Goal: Task Accomplishment & Management: Complete application form

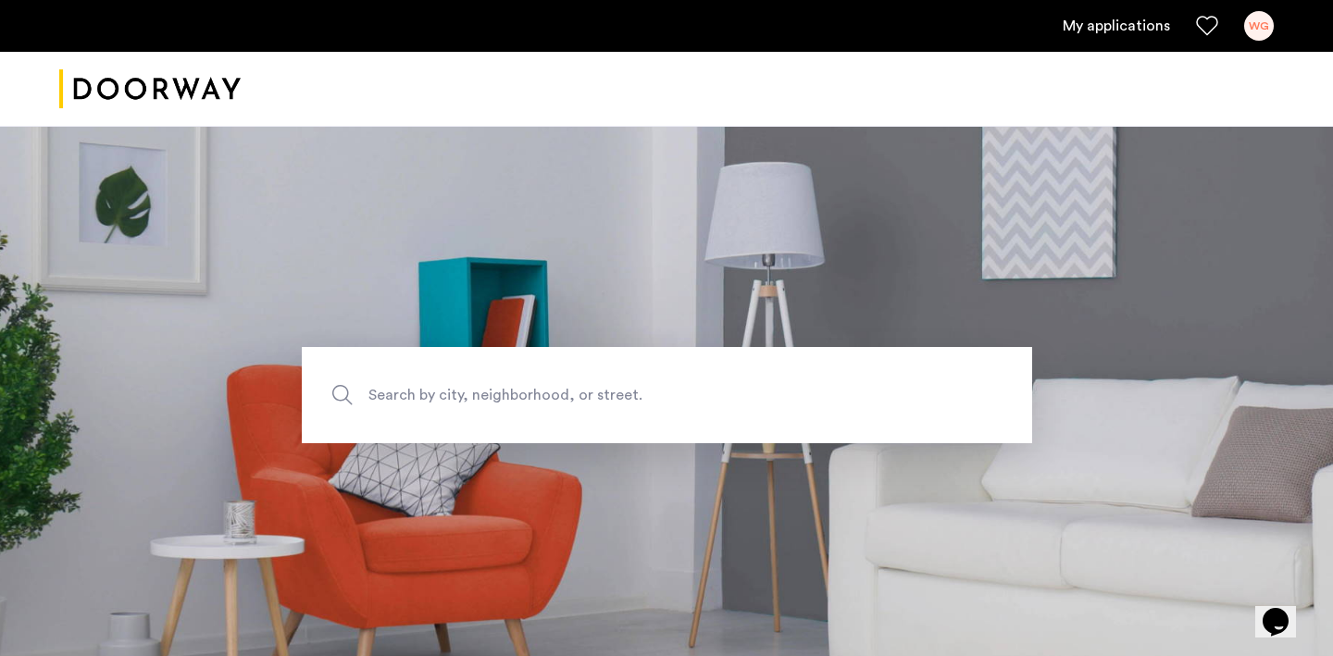
click at [1117, 17] on link "My applications" at bounding box center [1116, 26] width 107 height 22
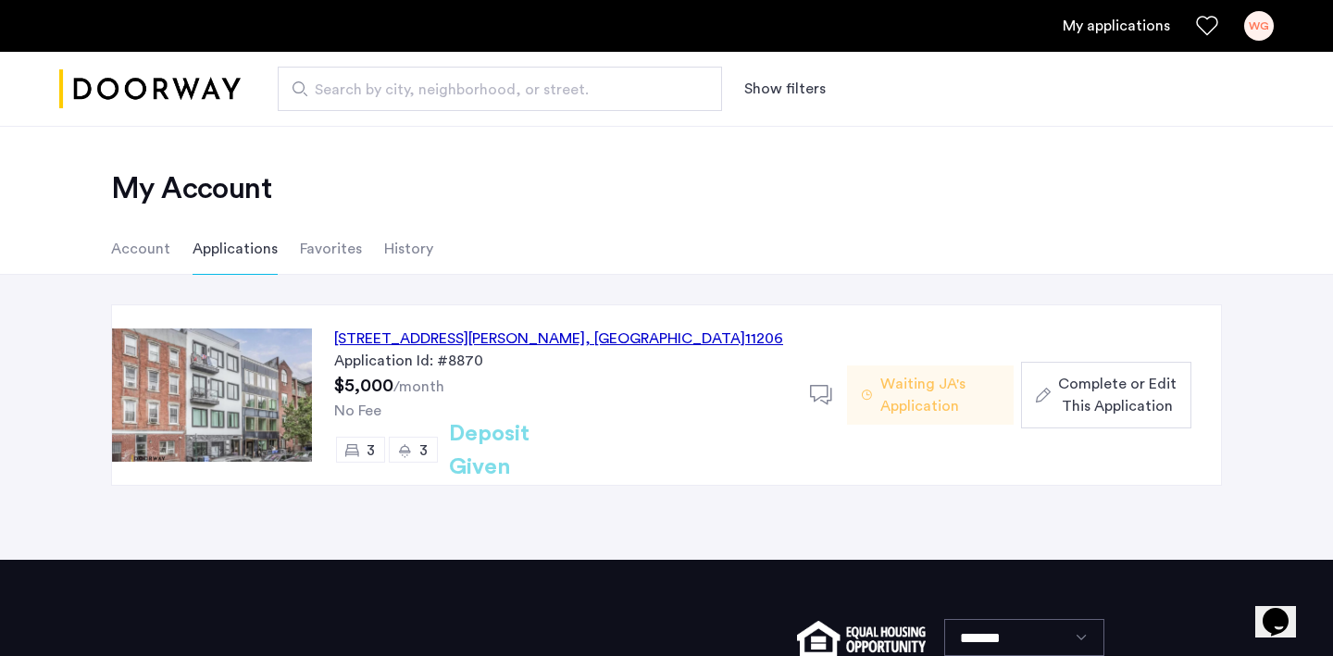
click at [528, 331] on div "[STREET_ADDRESS][PERSON_NAME]" at bounding box center [558, 339] width 449 height 22
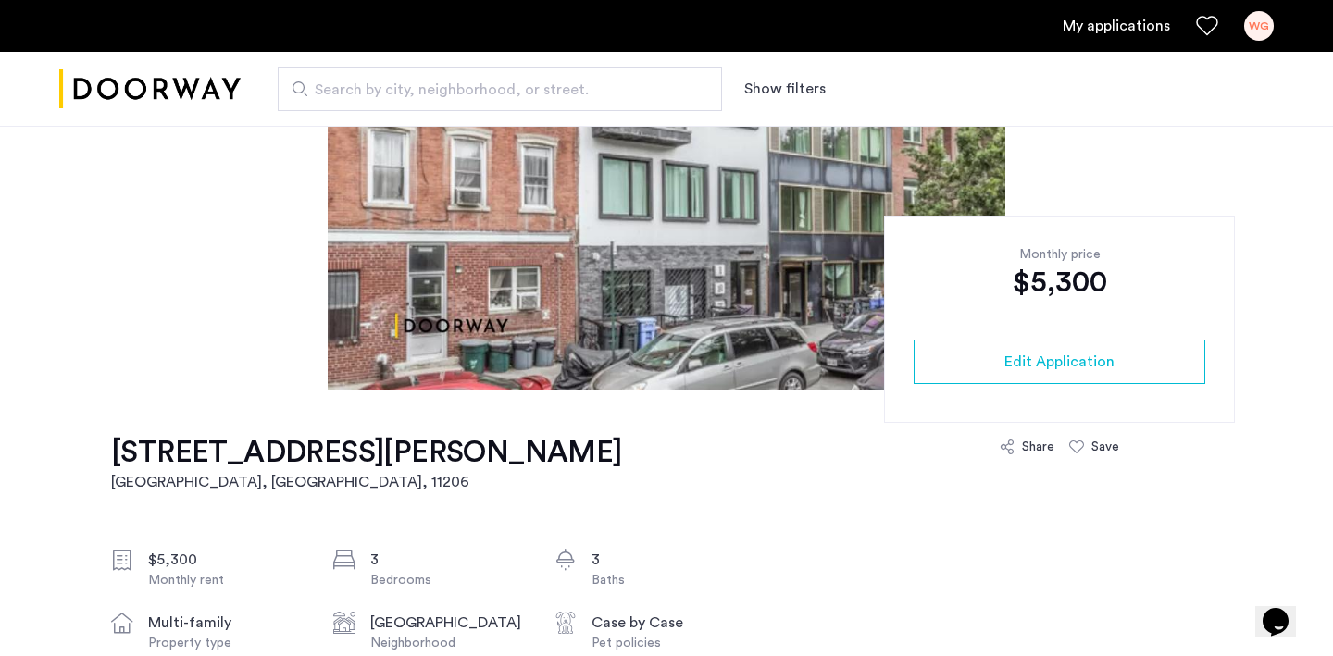
scroll to position [621, 0]
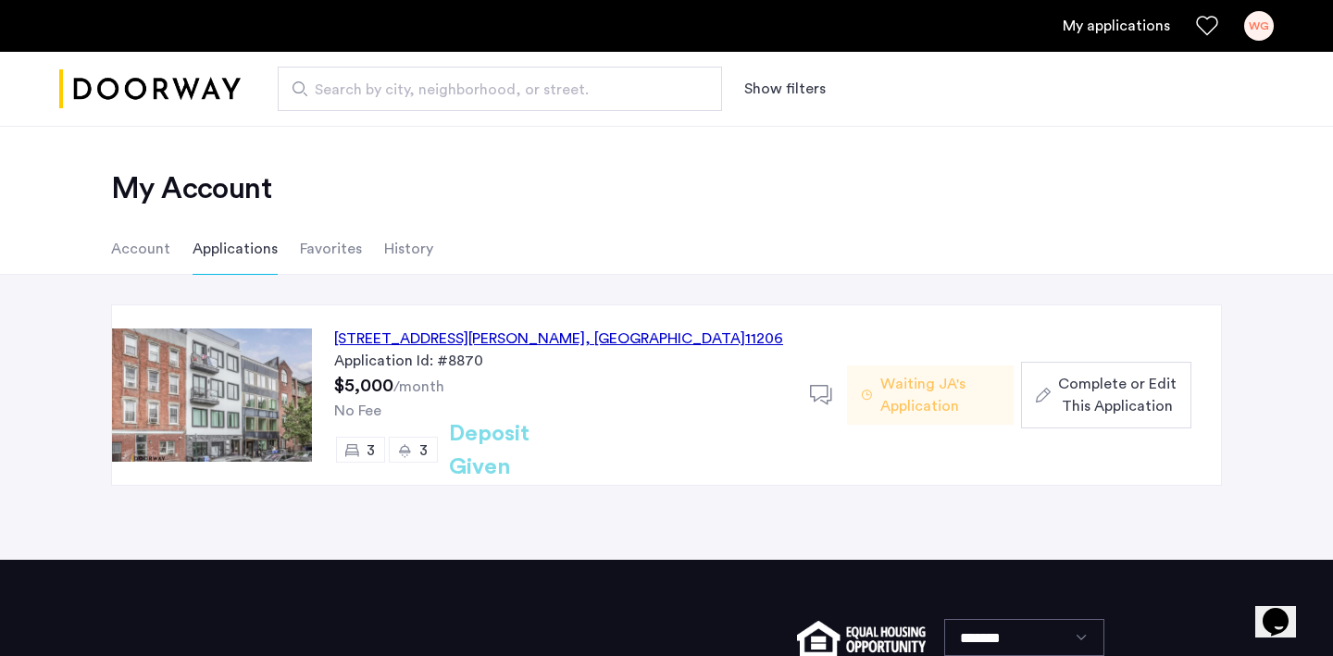
click at [1119, 386] on span "Complete or Edit This Application" at bounding box center [1117, 395] width 118 height 44
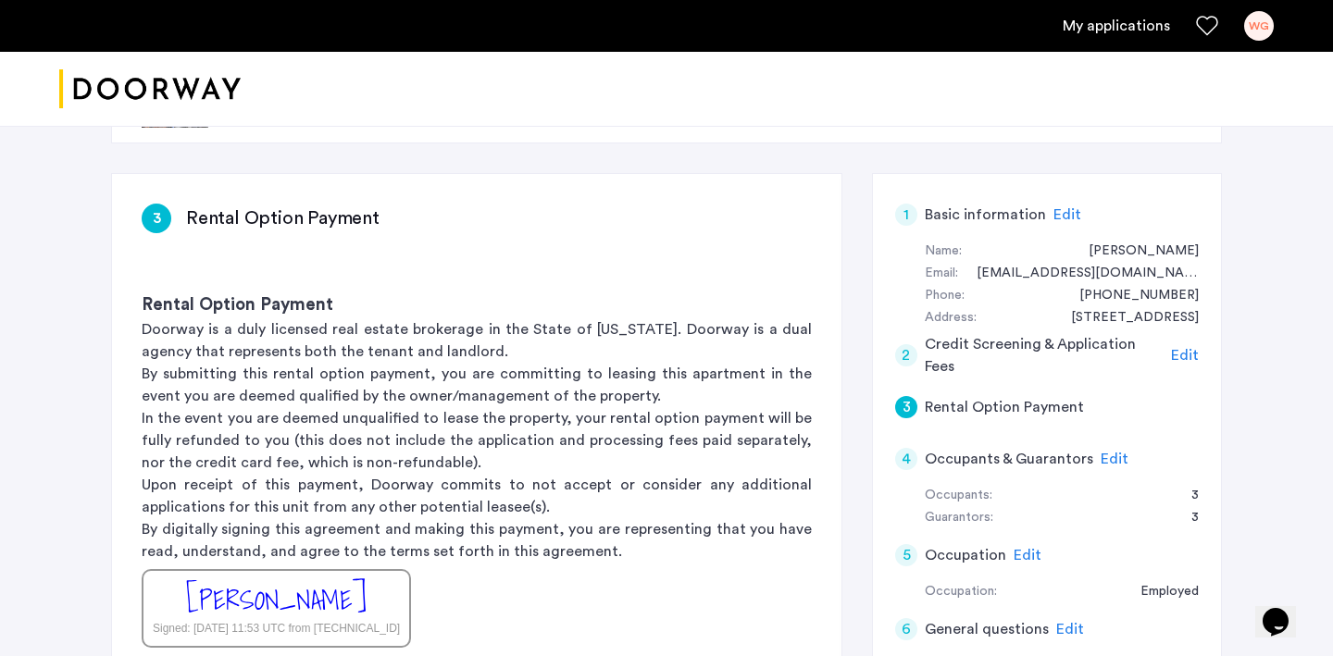
scroll to position [84, 0]
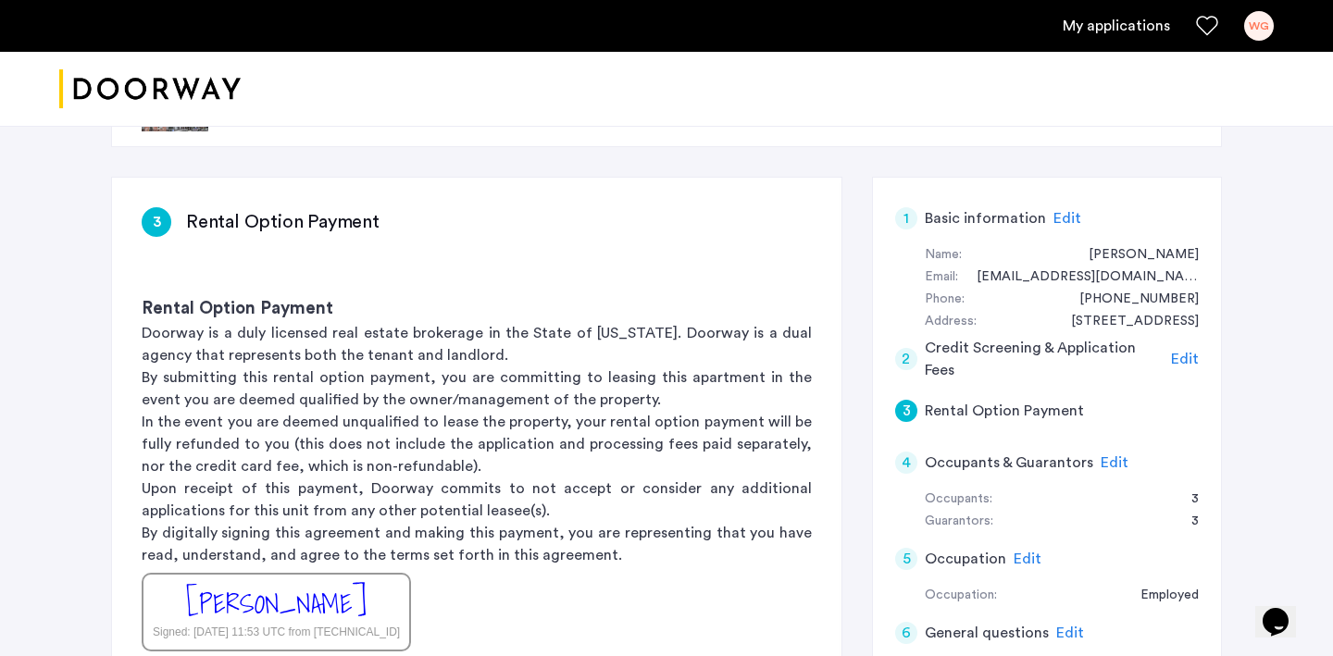
click at [1188, 361] on span "Edit" at bounding box center [1185, 359] width 28 height 15
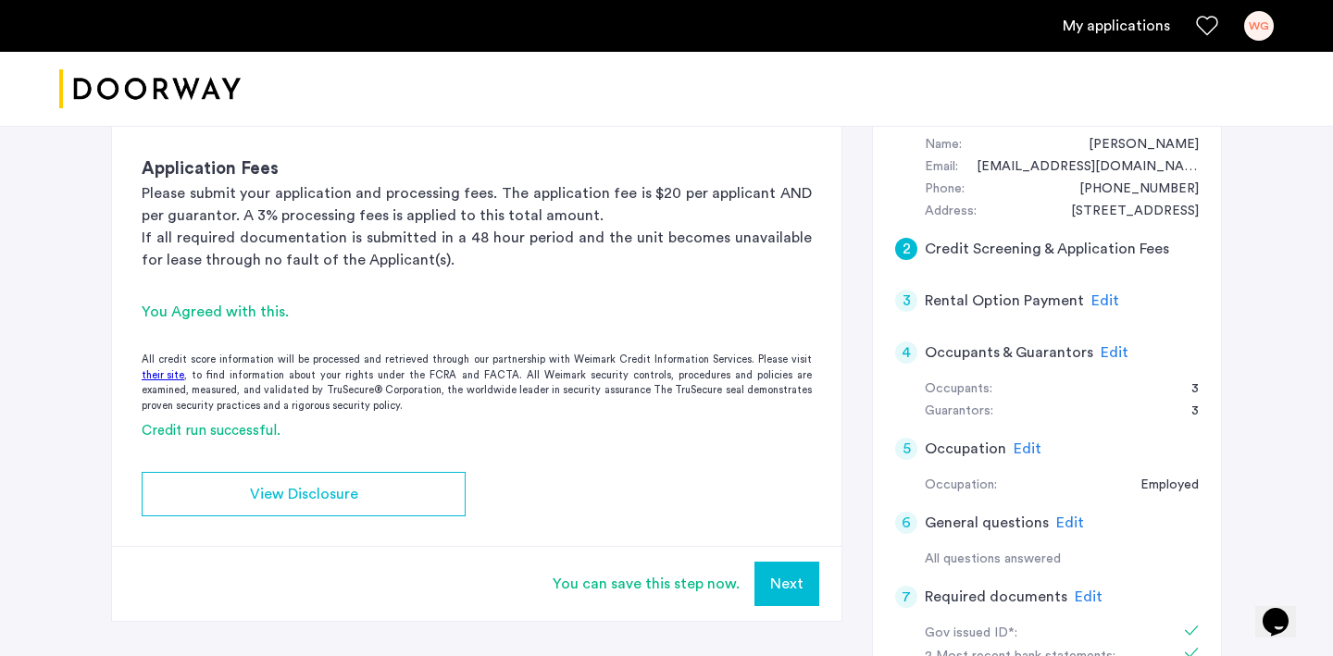
scroll to position [204, 0]
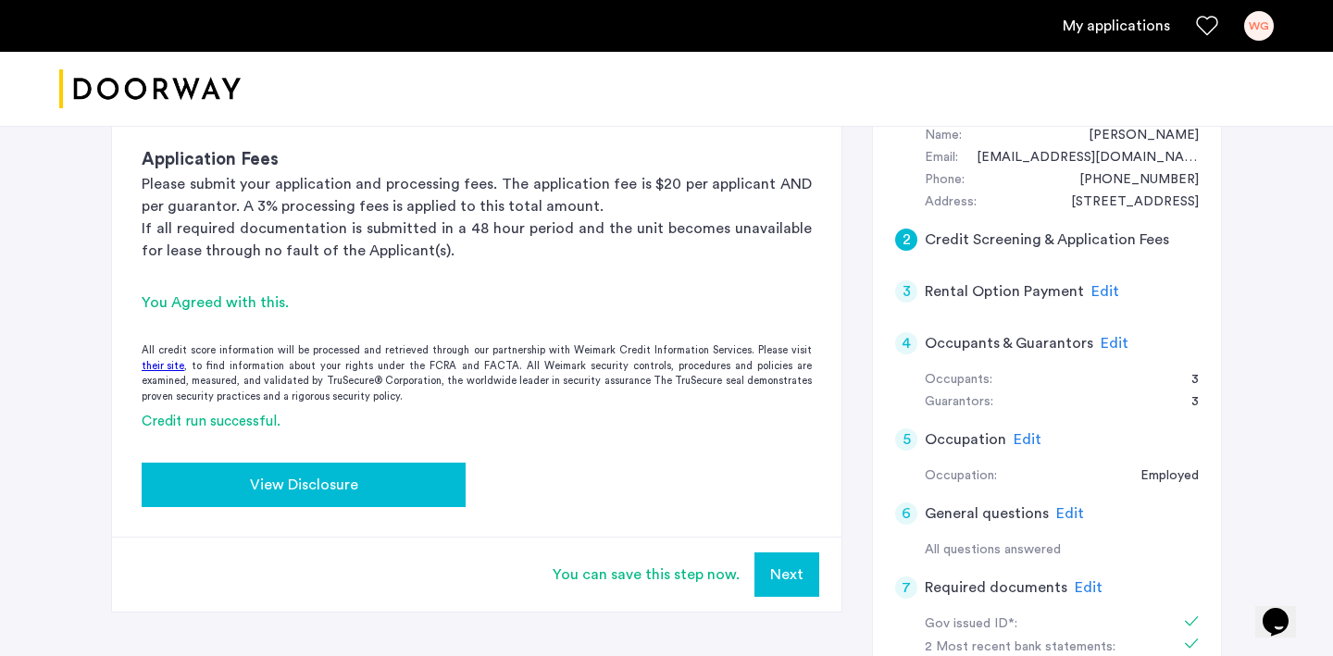
click at [303, 491] on span "View Disclosure" at bounding box center [304, 485] width 108 height 22
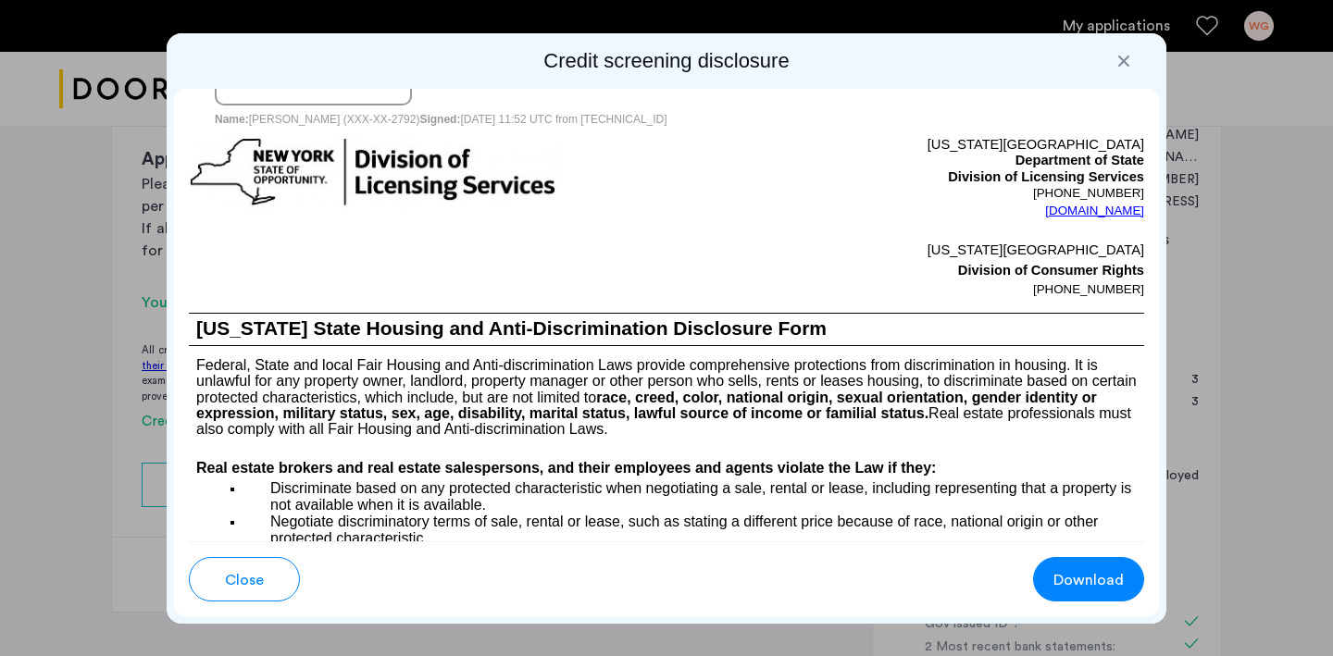
scroll to position [2375, 0]
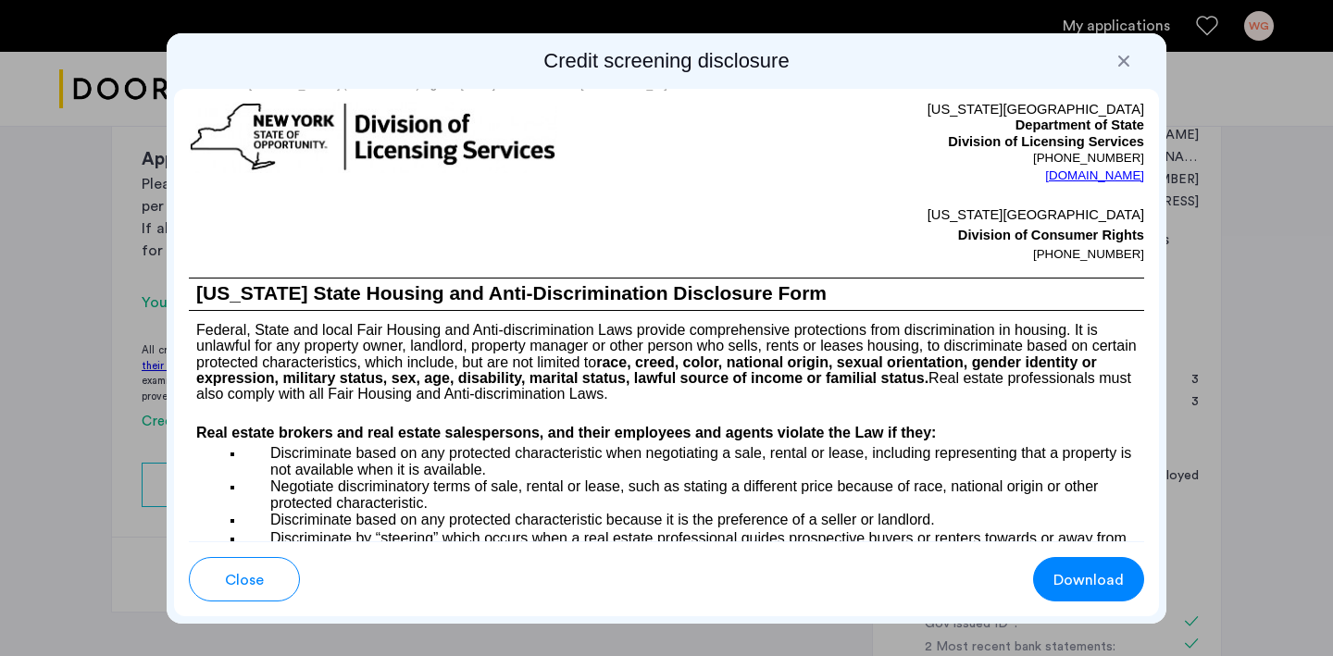
click at [1105, 589] on span "Download" at bounding box center [1088, 580] width 70 height 22
click at [1121, 56] on div at bounding box center [1123, 61] width 19 height 19
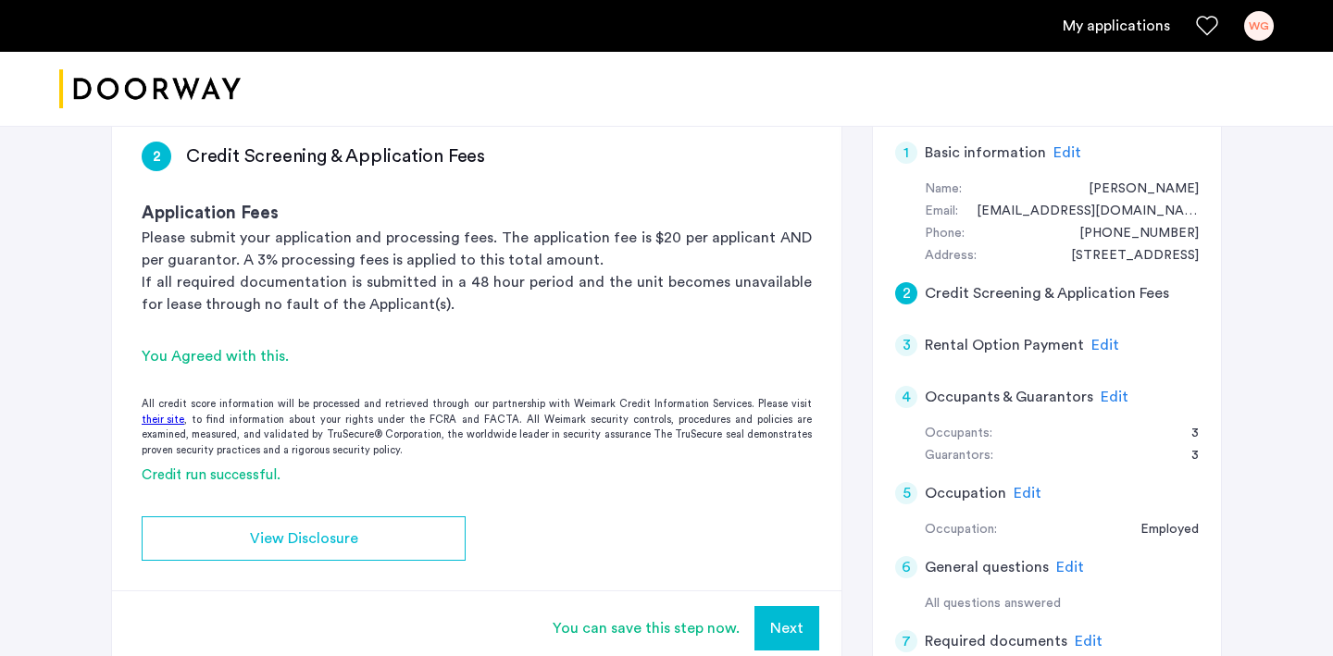
scroll to position [145, 0]
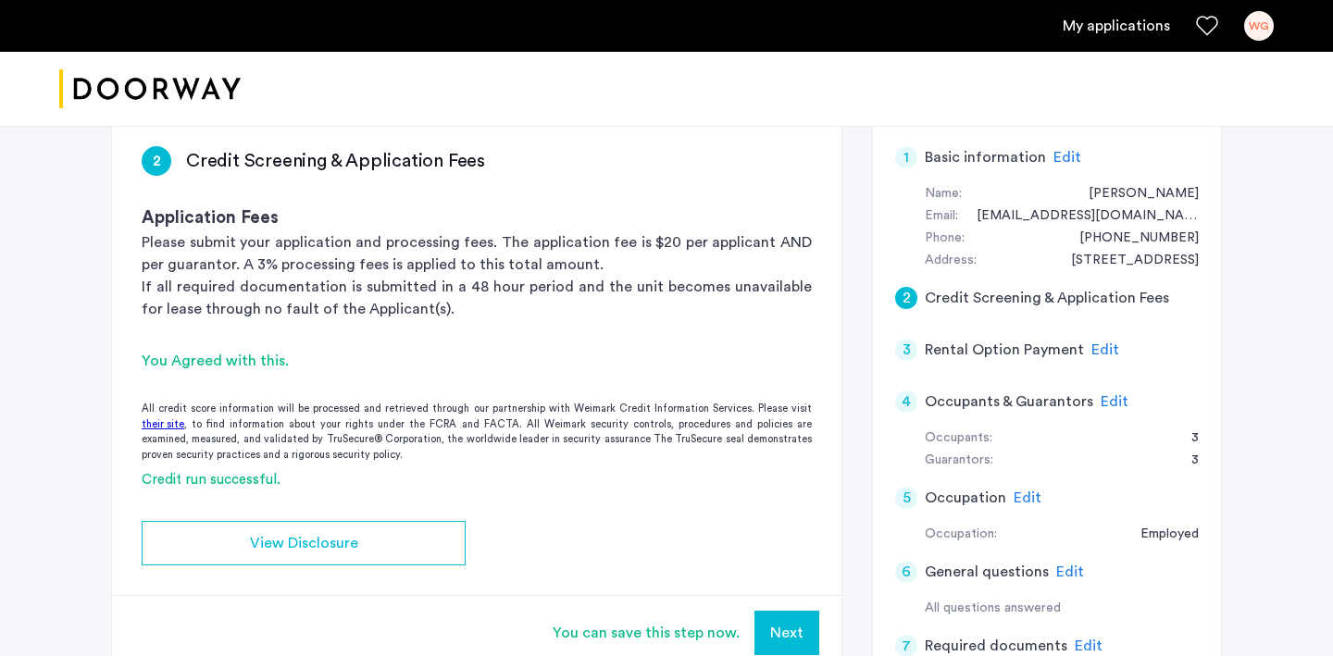
click at [263, 357] on div "You Agreed with this." at bounding box center [477, 361] width 670 height 22
click at [403, 334] on app-credit-screening "2 Credit Screening & Application Fees Application Fees Please submit your appli…" at bounding box center [476, 393] width 729 height 553
click at [419, 315] on p "If all required documentation is submitted in a 48 hour period and the unit bec…" at bounding box center [477, 298] width 670 height 44
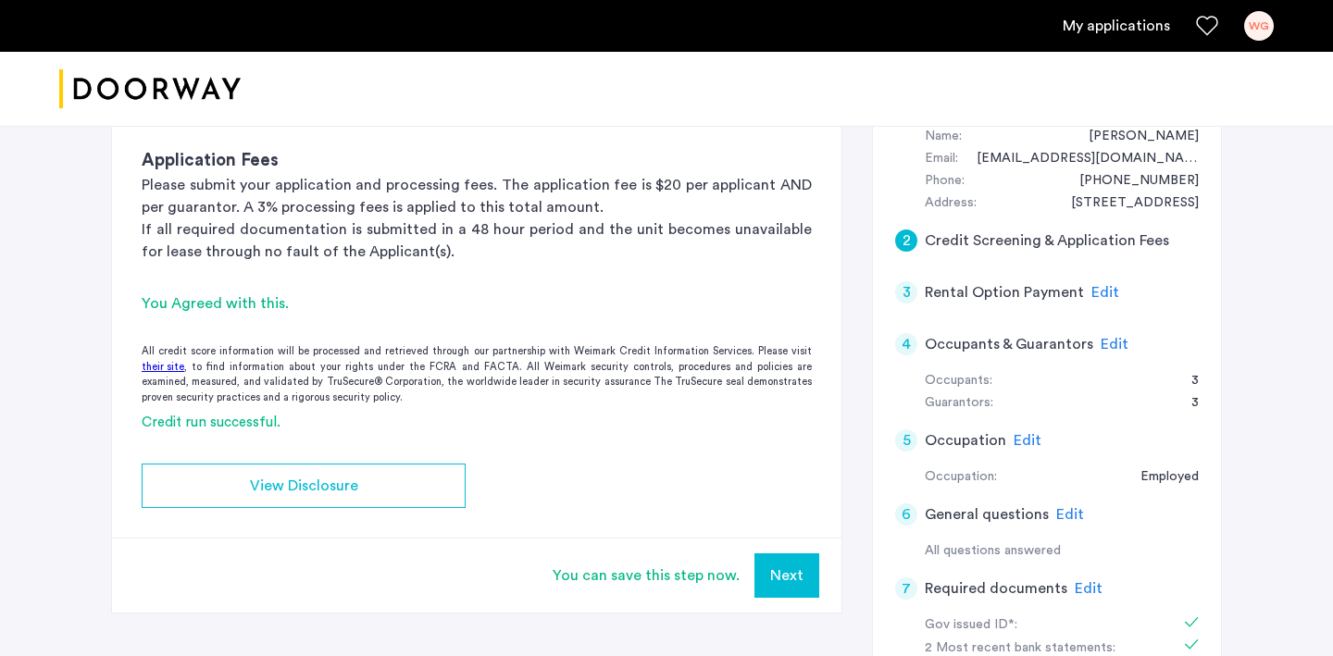
scroll to position [206, 0]
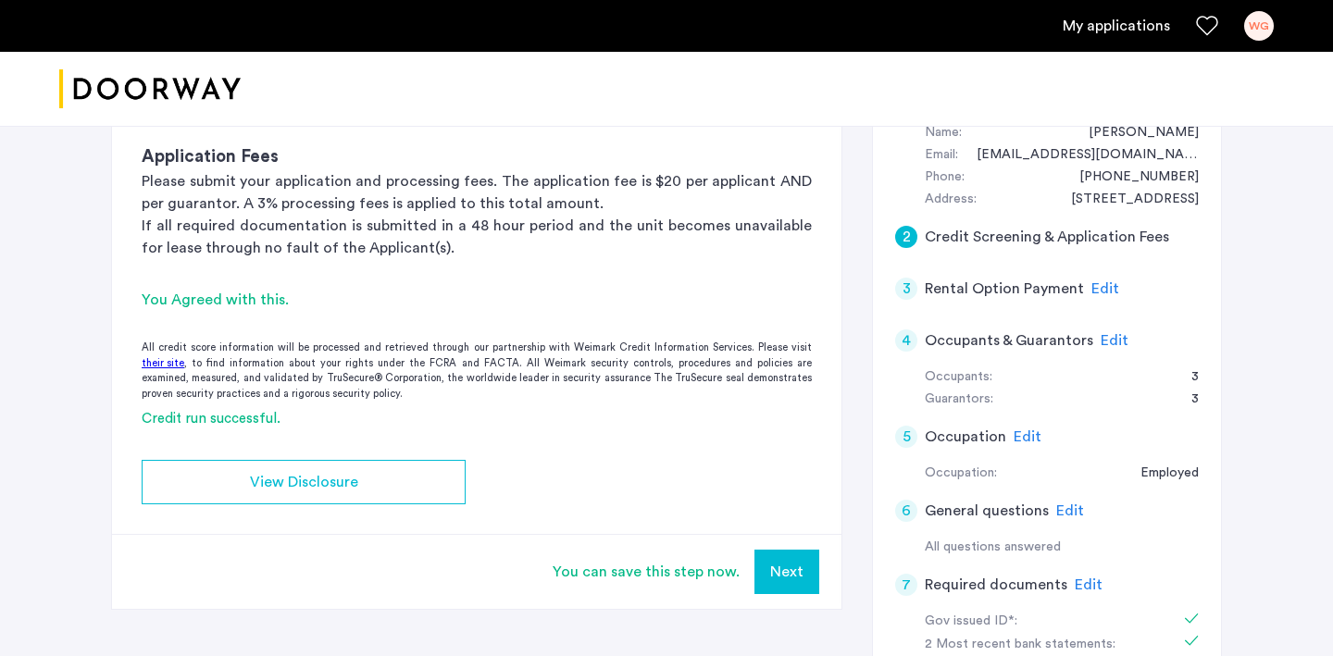
click at [1091, 284] on span "Edit" at bounding box center [1105, 288] width 28 height 15
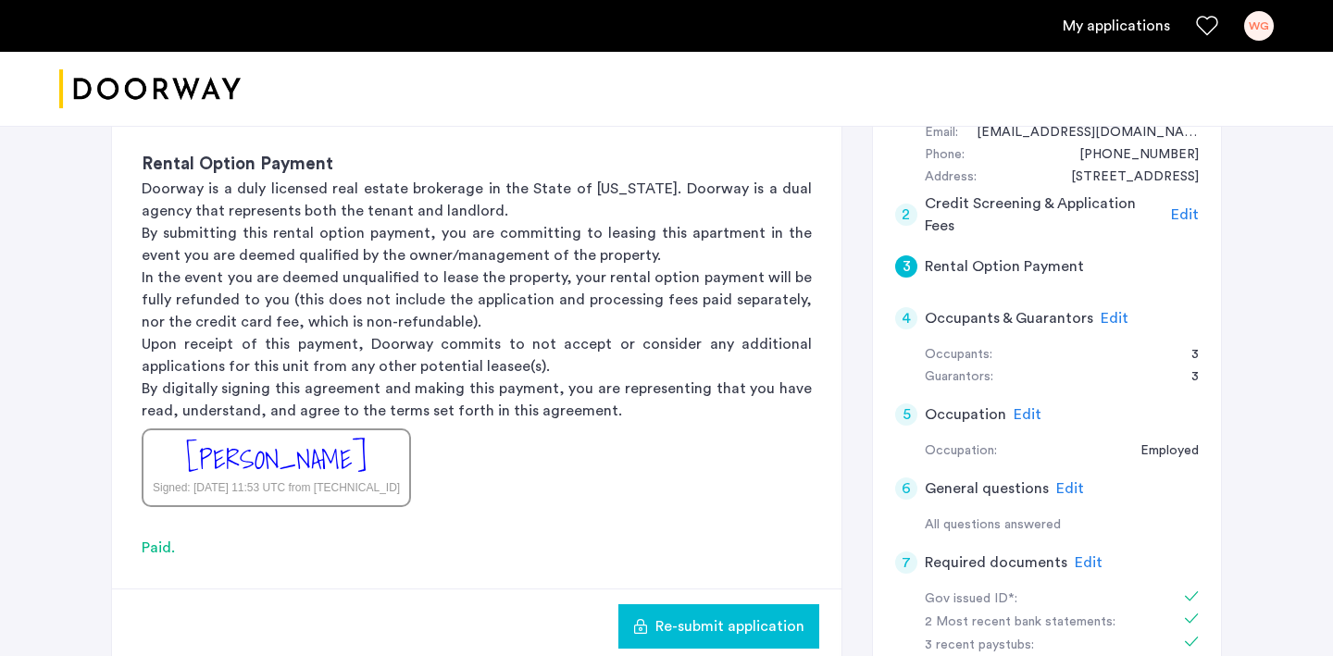
scroll to position [255, 0]
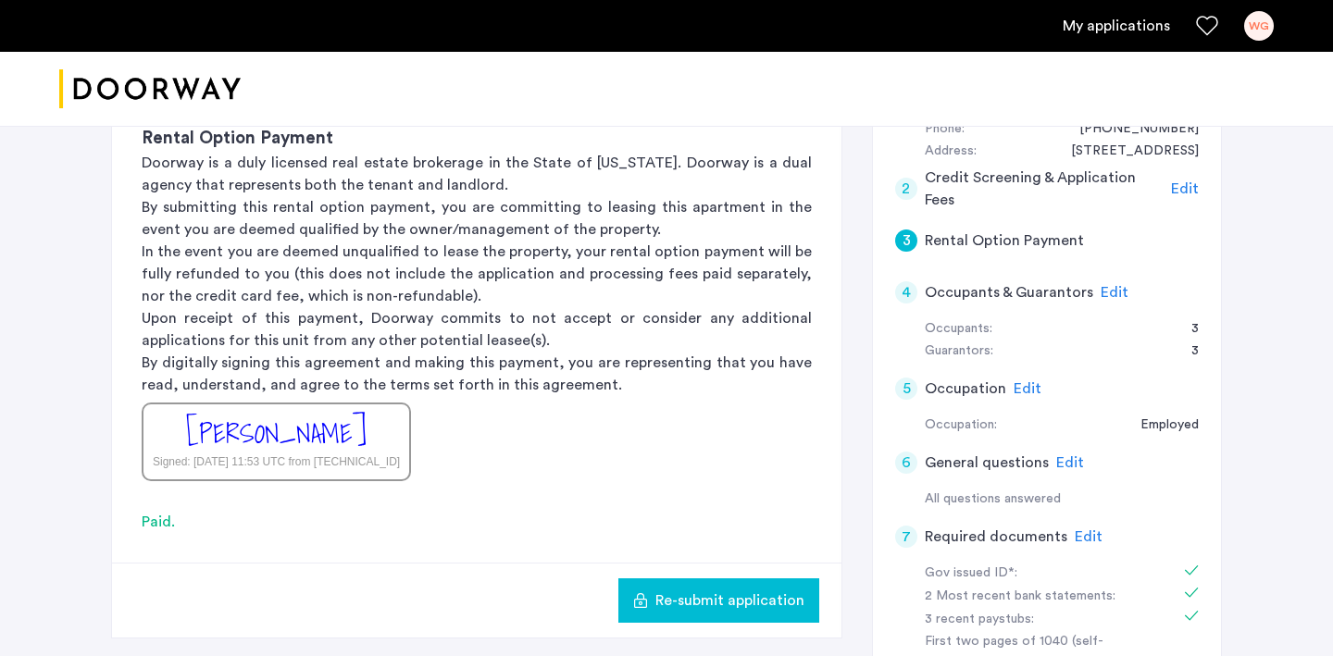
click at [264, 440] on div "[PERSON_NAME]" at bounding box center [276, 434] width 180 height 40
click at [290, 466] on div "Signed: Sep 16, 2025 at 11:53 UTC from 172.70.114.252" at bounding box center [276, 462] width 247 height 17
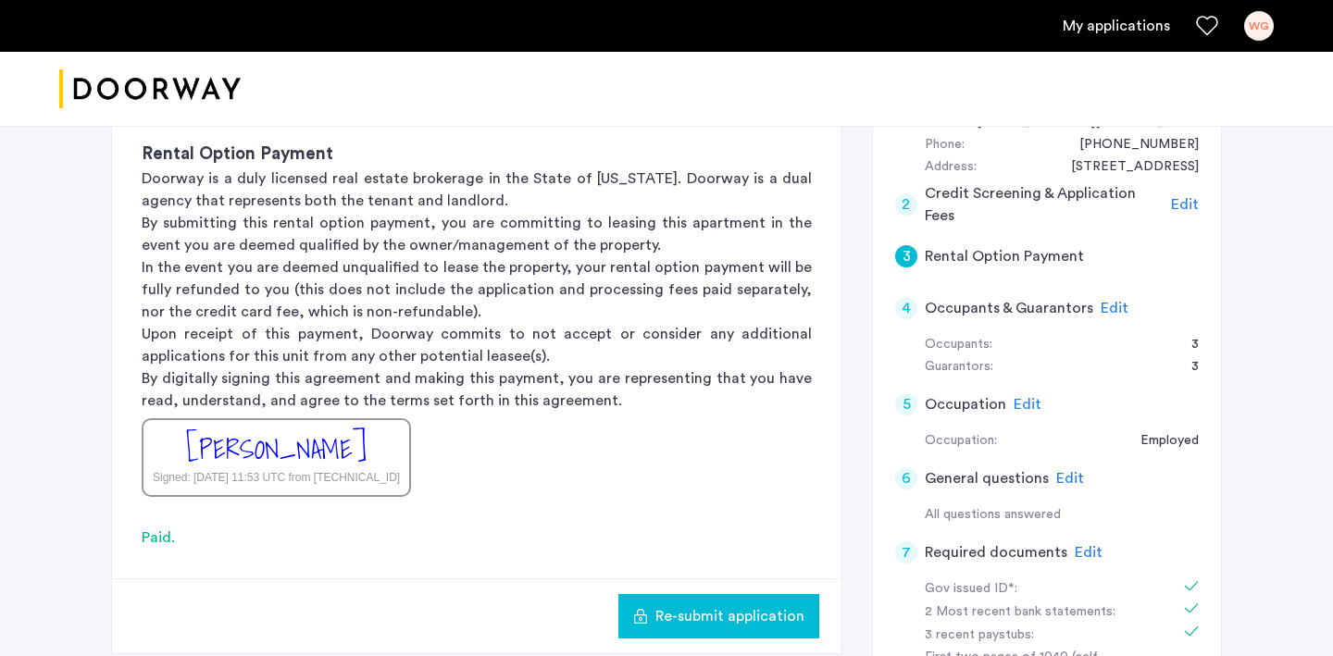
scroll to position [0, 0]
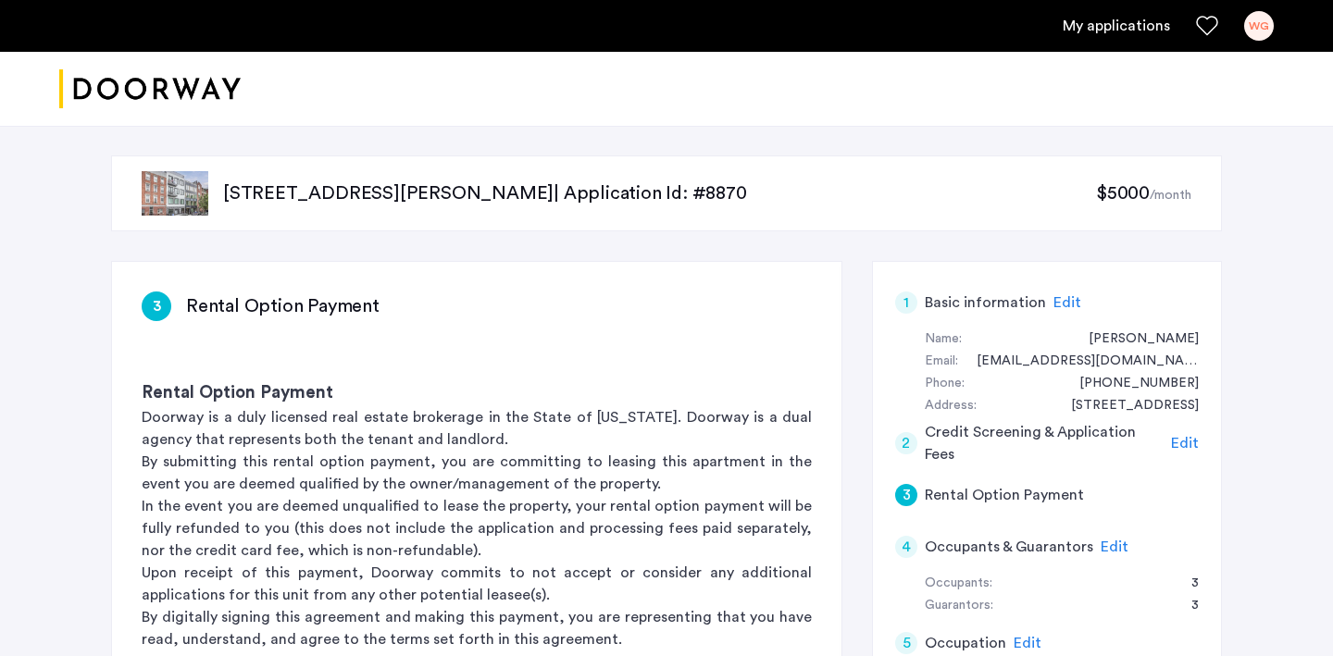
click at [1124, 31] on link "My applications" at bounding box center [1116, 26] width 107 height 22
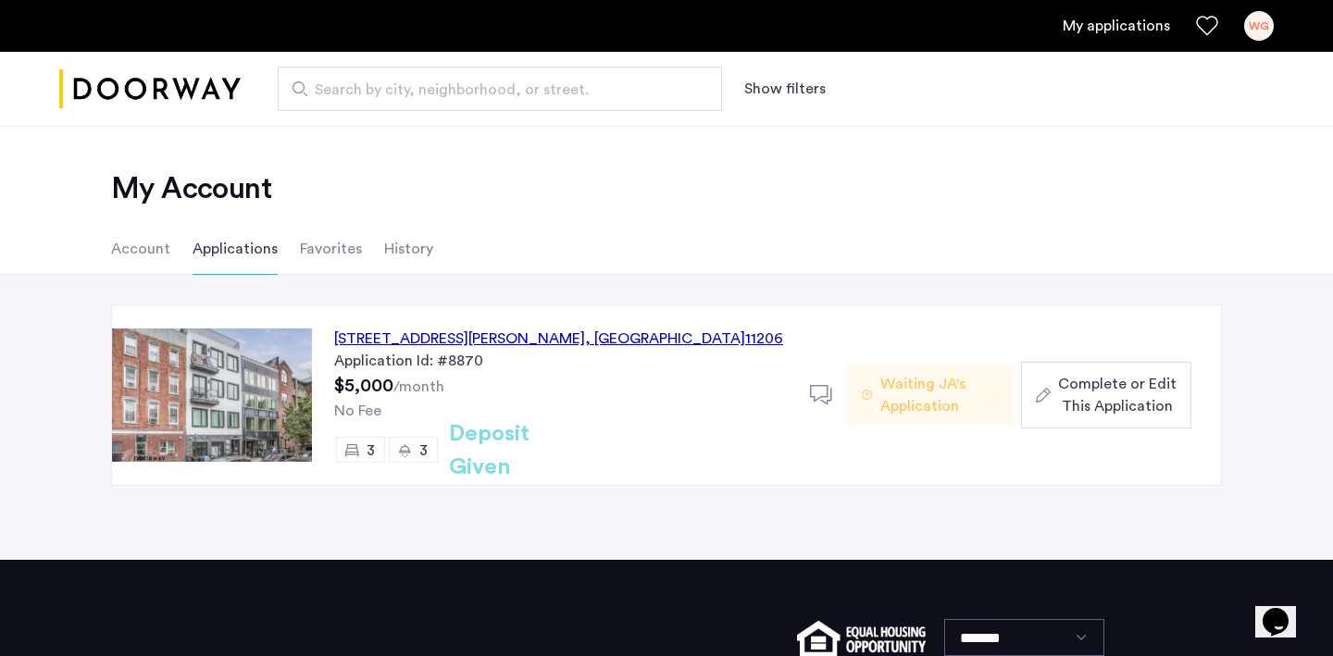
click at [399, 253] on li "History" at bounding box center [408, 249] width 49 height 52
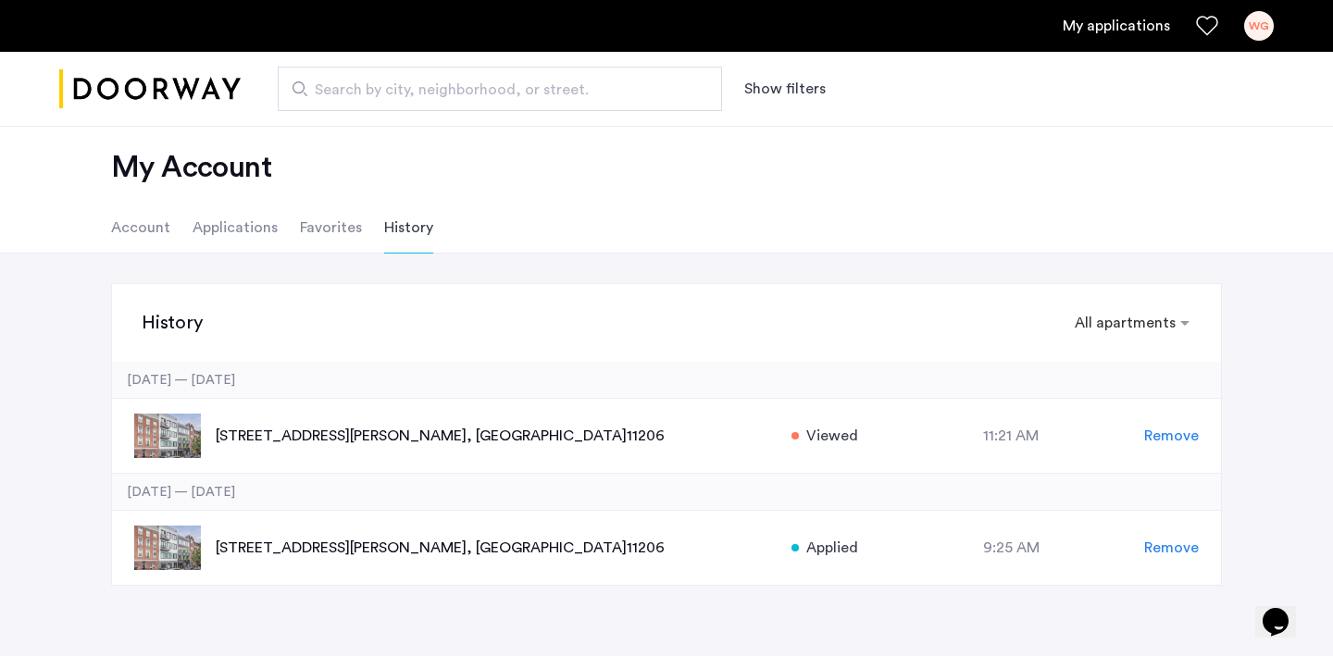
scroll to position [26, 0]
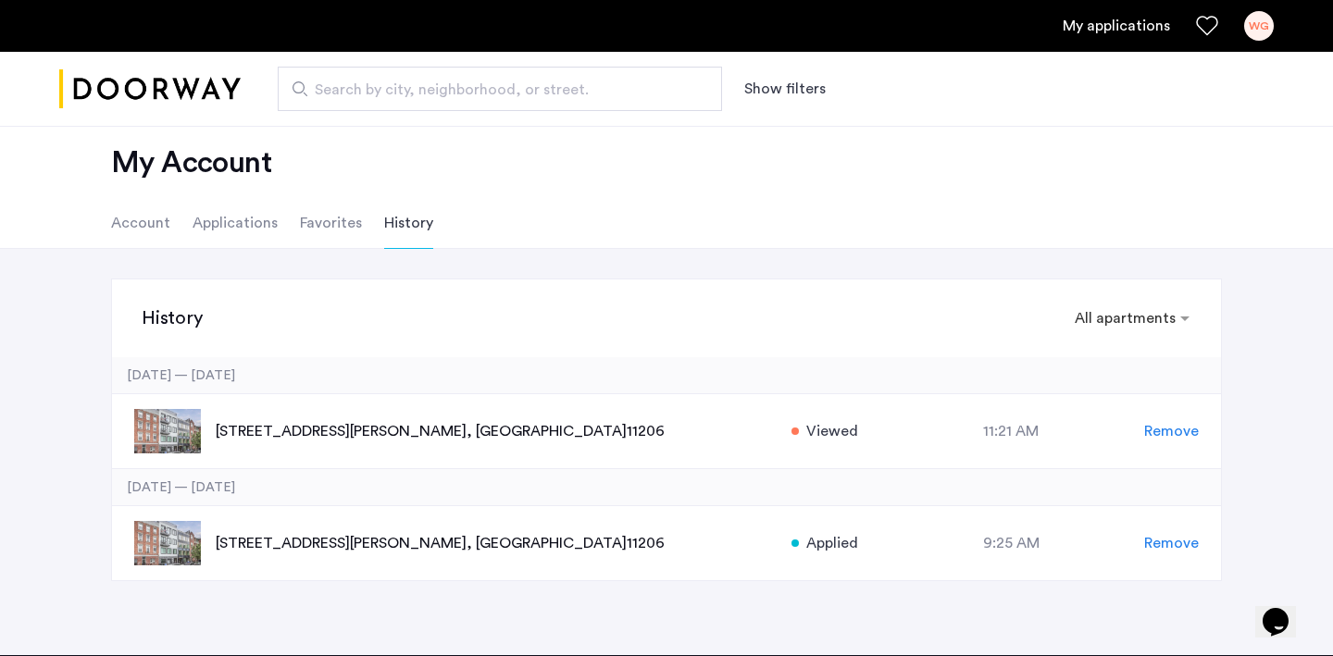
click at [143, 213] on li "Account" at bounding box center [140, 223] width 59 height 52
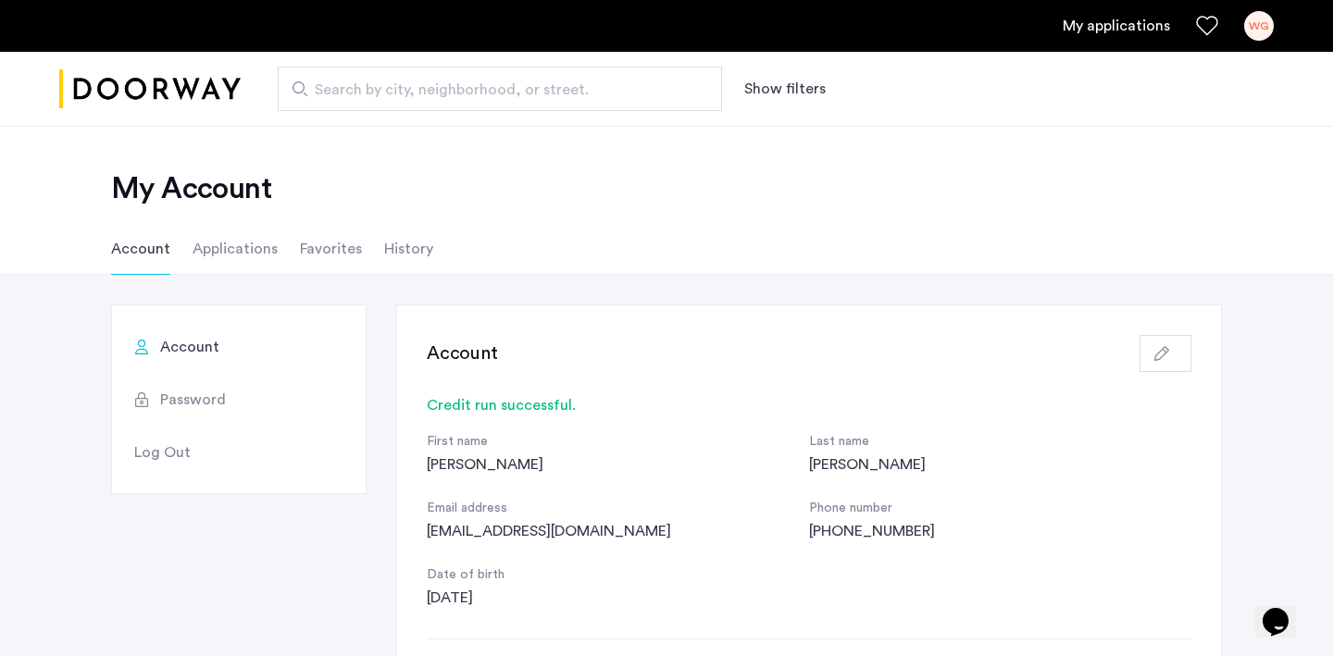
click at [218, 229] on li "Applications" at bounding box center [235, 249] width 85 height 52
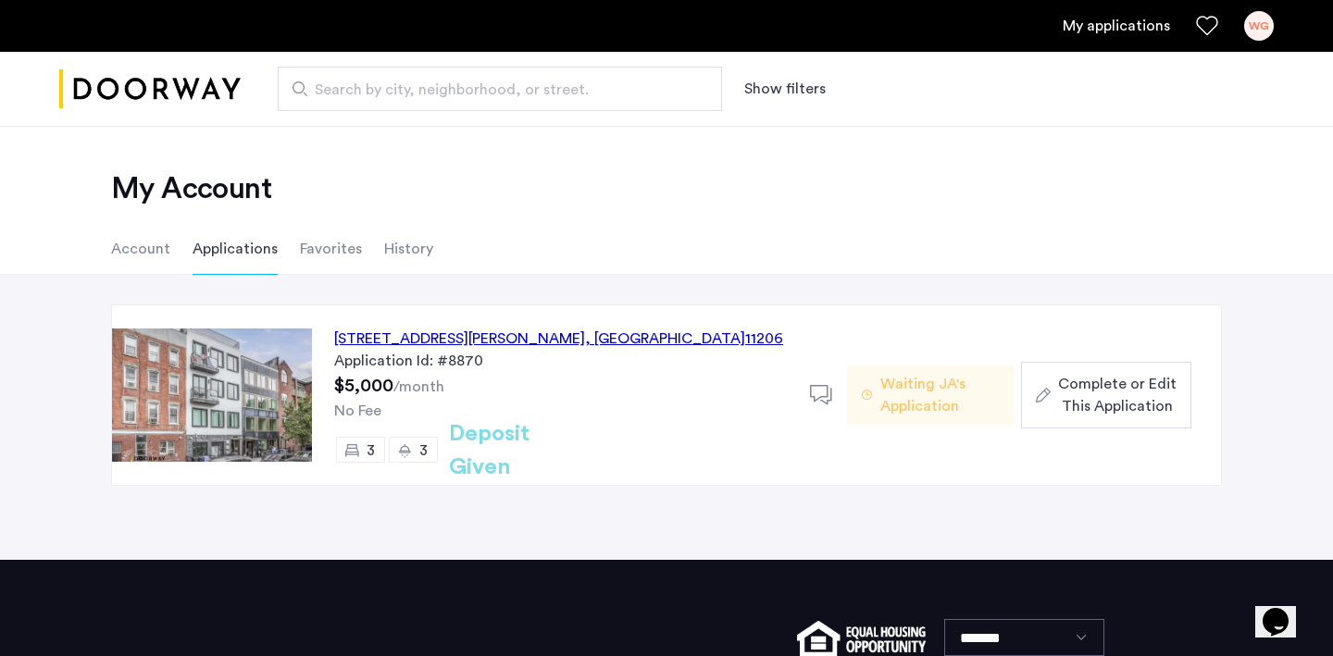
click at [306, 251] on li "Favorites" at bounding box center [331, 249] width 62 height 52
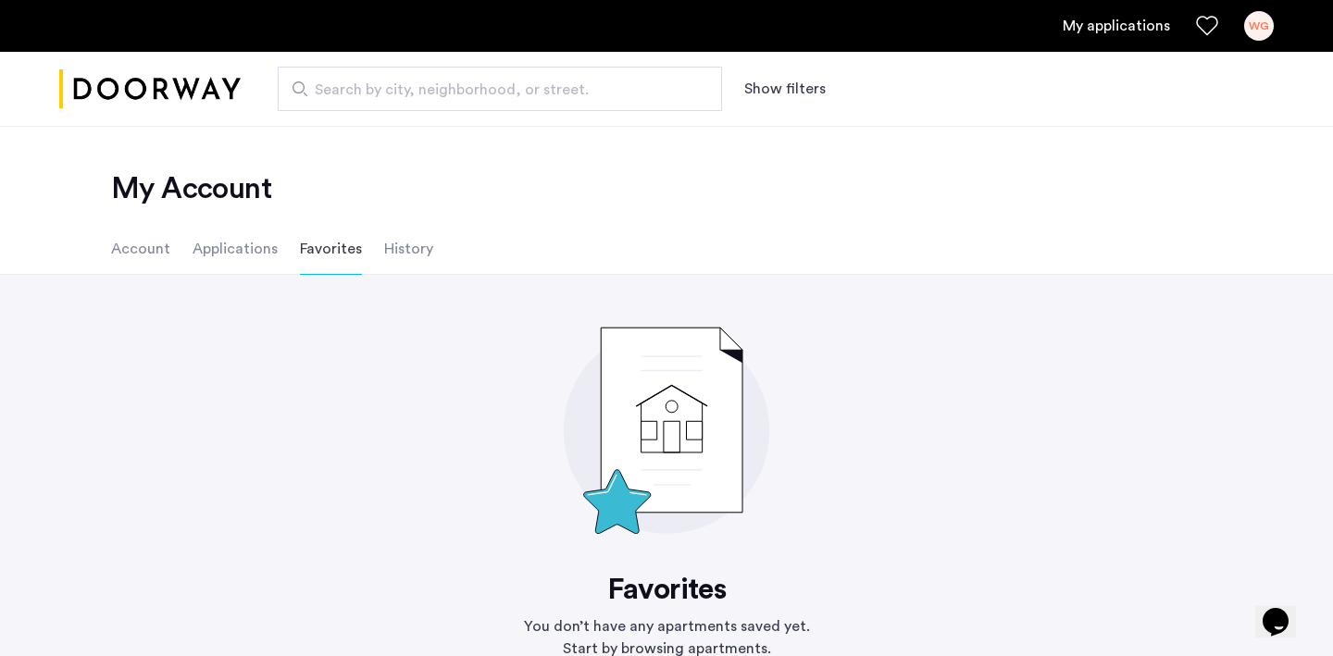
click at [391, 253] on li "History" at bounding box center [408, 249] width 49 height 52
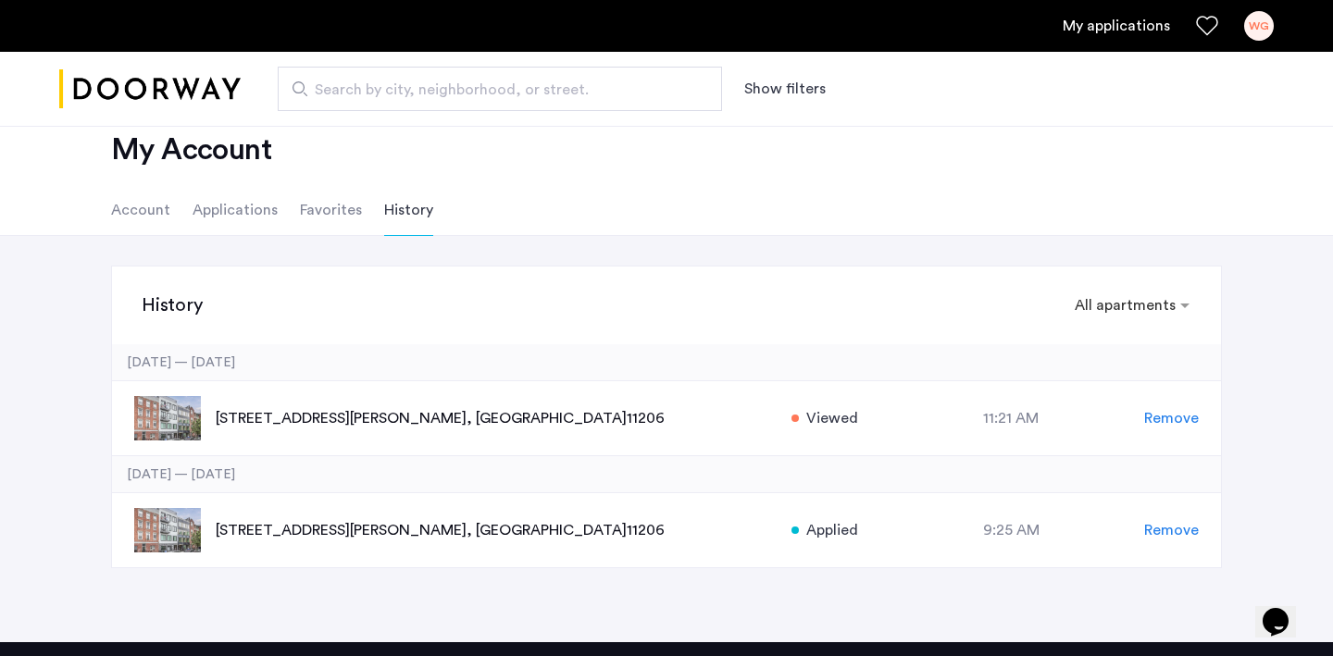
scroll to position [48, 0]
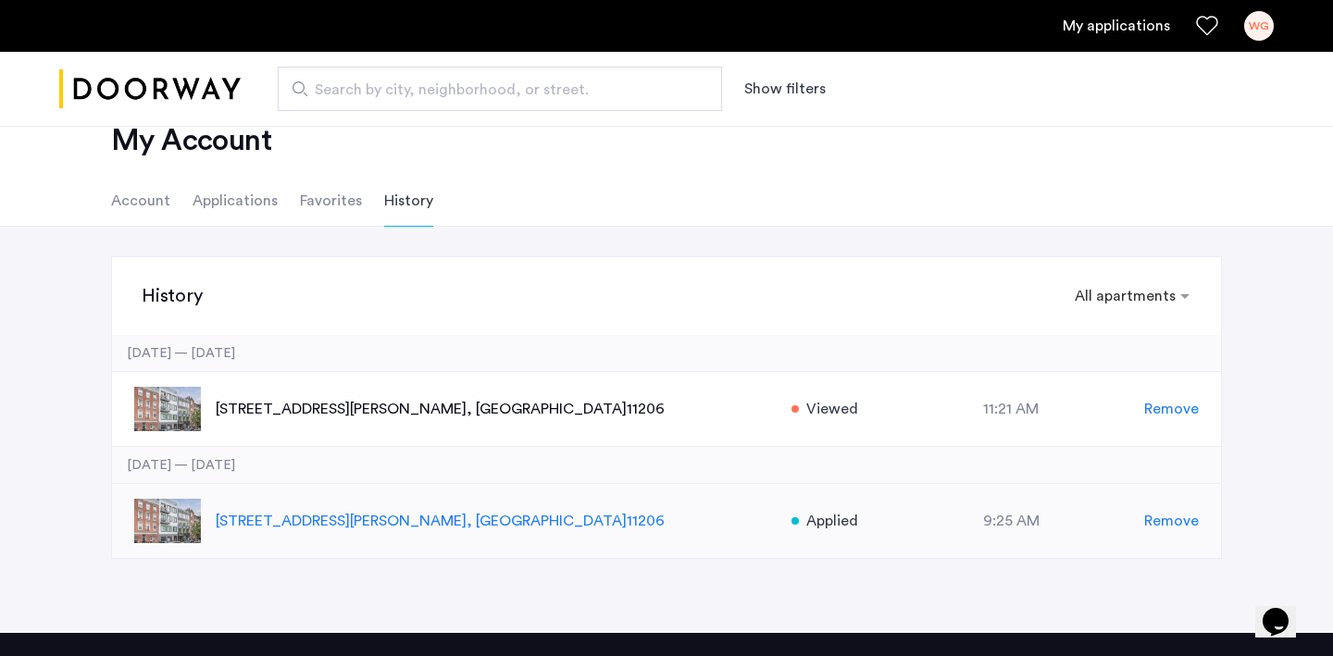
click at [410, 517] on p "187 Johnson Avenue, Unit 3B, Brooklyn , NY 11206" at bounding box center [494, 521] width 556 height 22
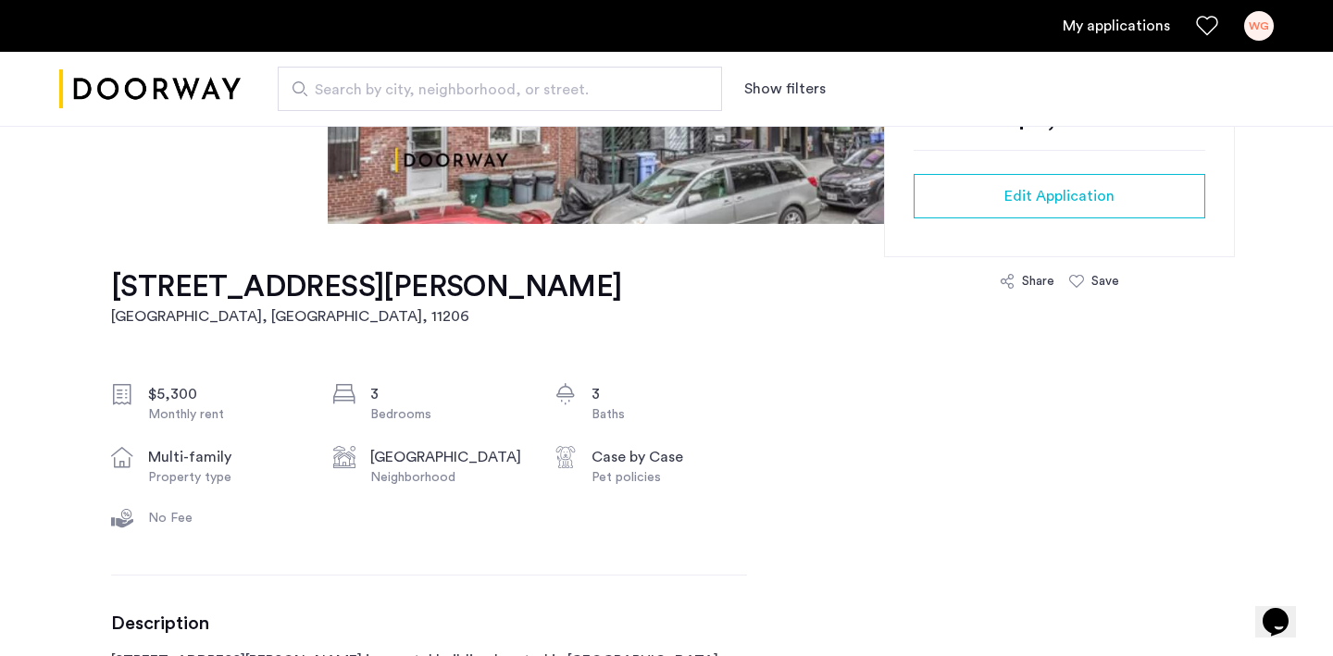
scroll to position [372, 0]
